Goal: Find specific page/section

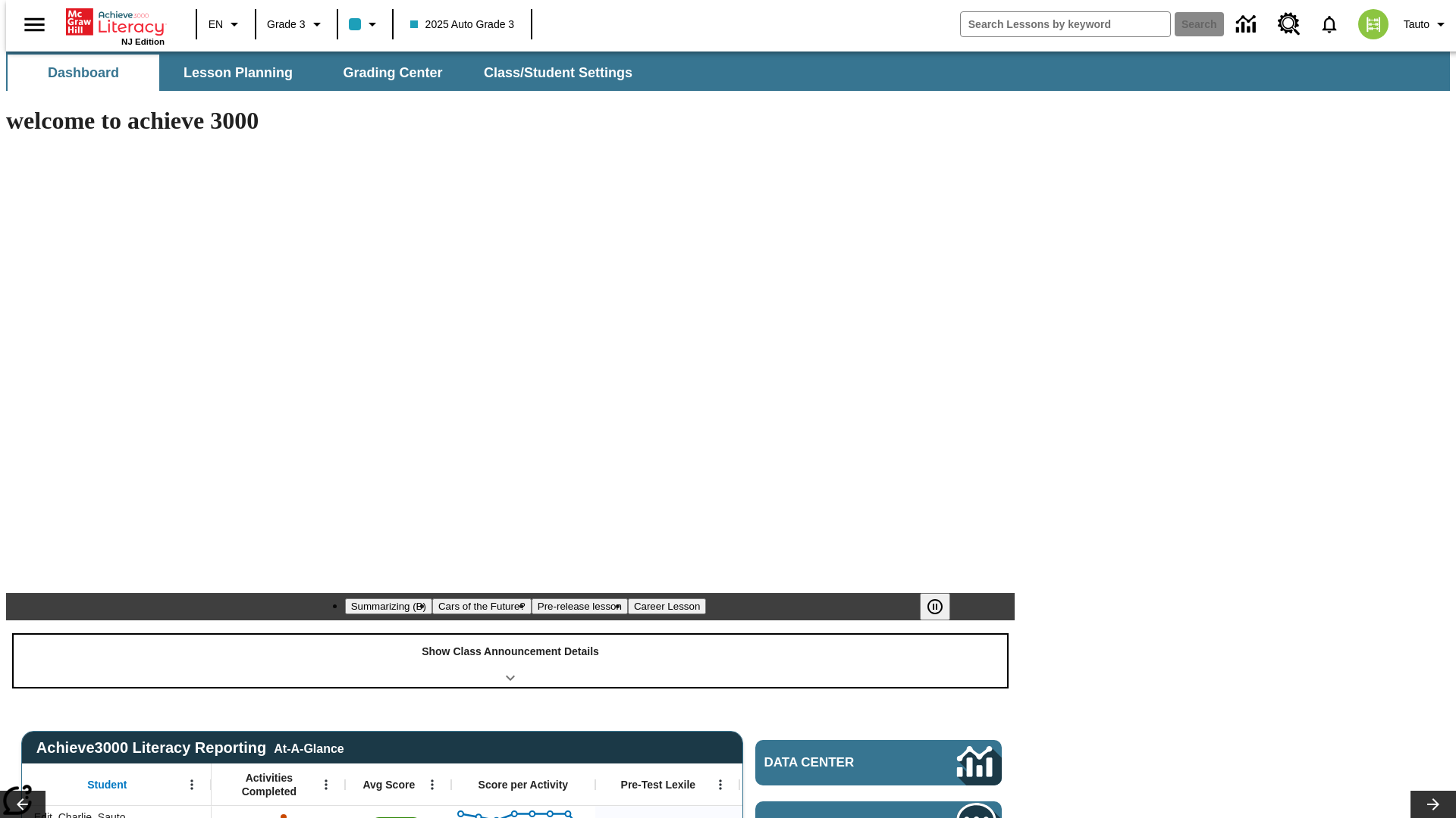
click at [510, 635] on div "Show Class Announcement Details" at bounding box center [510, 661] width 993 height 52
